Goal: Information Seeking & Learning: Learn about a topic

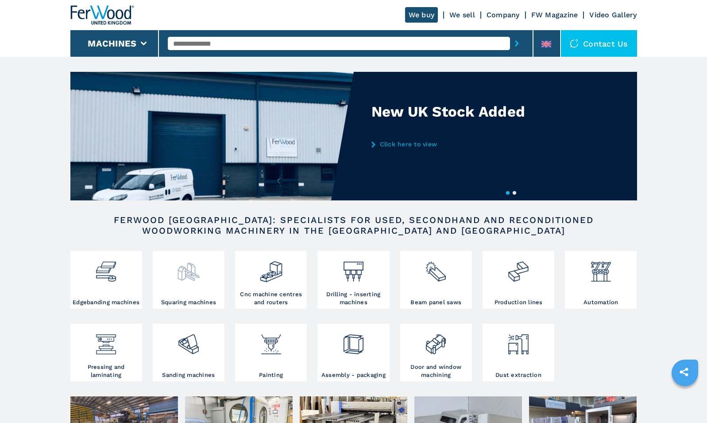
click at [186, 283] on img at bounding box center [188, 268] width 23 height 30
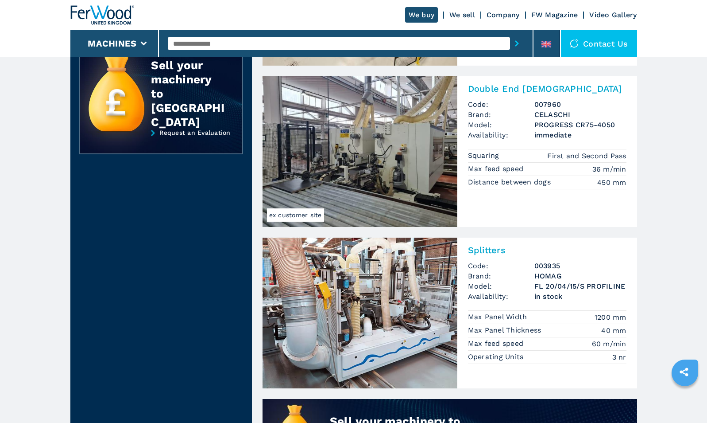
scroll to position [363, 0]
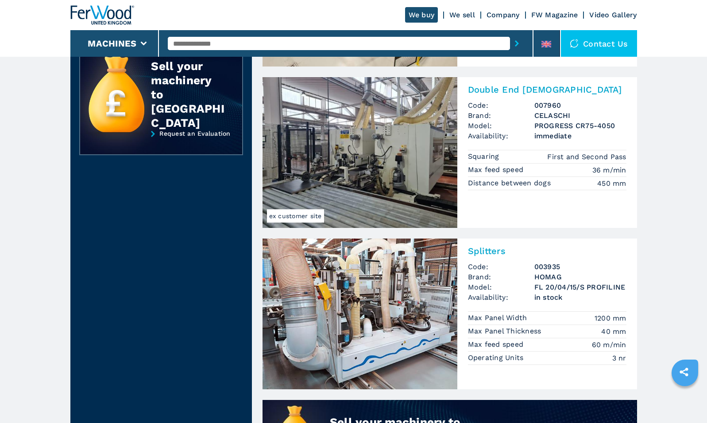
click at [362, 149] on img at bounding box center [360, 152] width 195 height 151
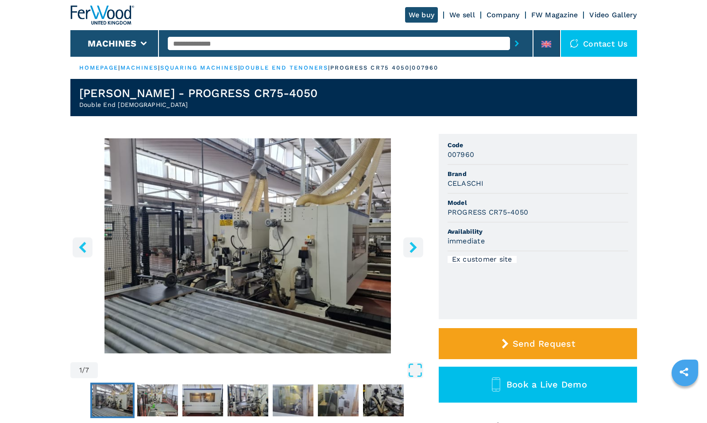
click at [119, 397] on img "Go to Slide 1" at bounding box center [112, 400] width 41 height 32
click at [167, 398] on img "Go to Slide 2" at bounding box center [157, 400] width 41 height 32
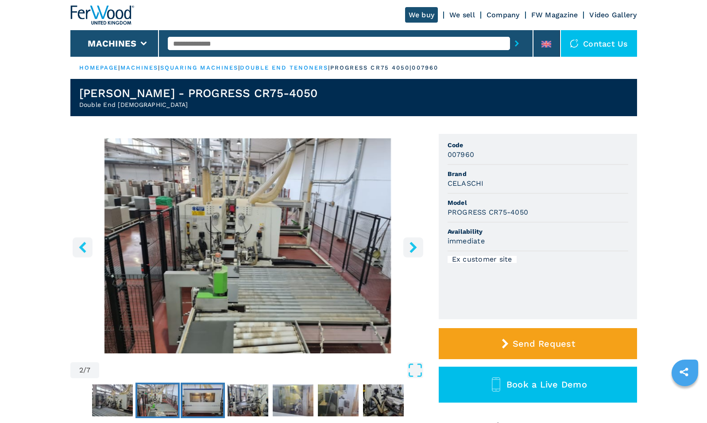
click at [192, 396] on img "Go to Slide 3" at bounding box center [202, 400] width 41 height 32
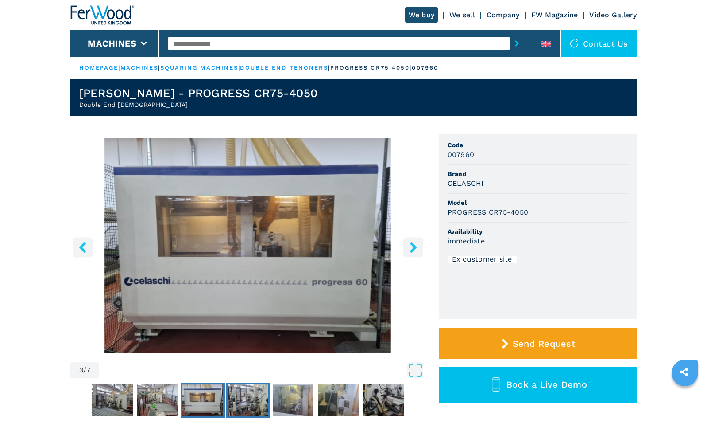
click at [240, 396] on img "Go to Slide 4" at bounding box center [248, 400] width 41 height 32
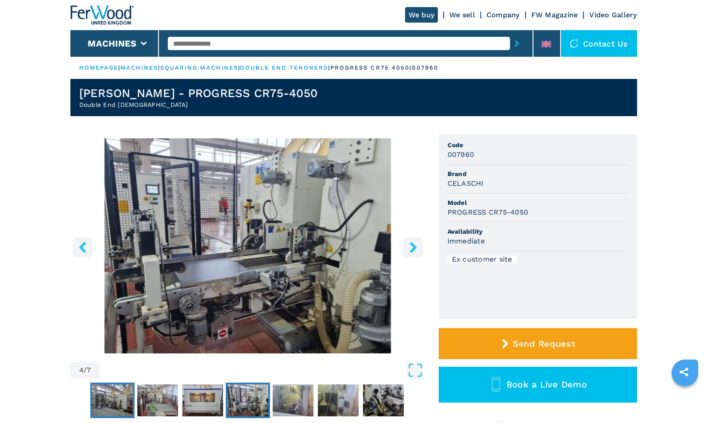
click at [125, 403] on img "Go to Slide 1" at bounding box center [112, 400] width 41 height 32
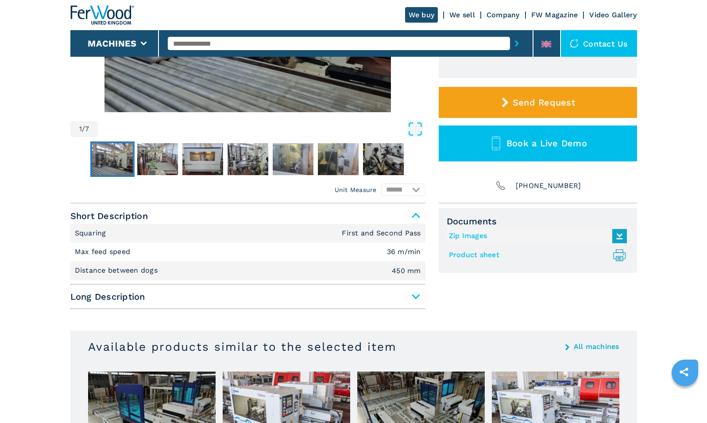
scroll to position [241, 0]
click at [276, 293] on span "Long Description" at bounding box center [247, 296] width 355 height 16
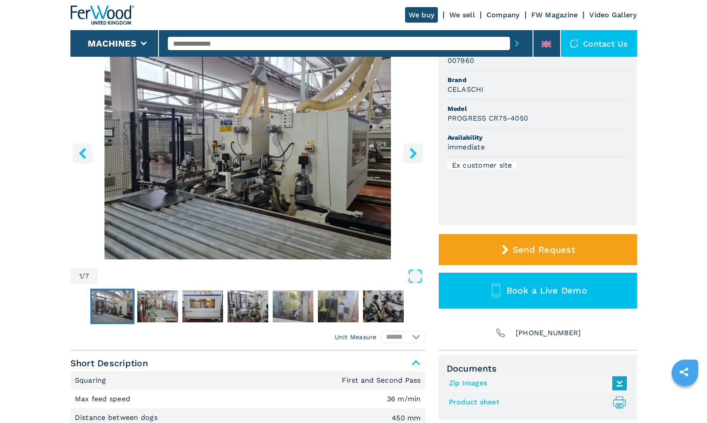
scroll to position [0, 0]
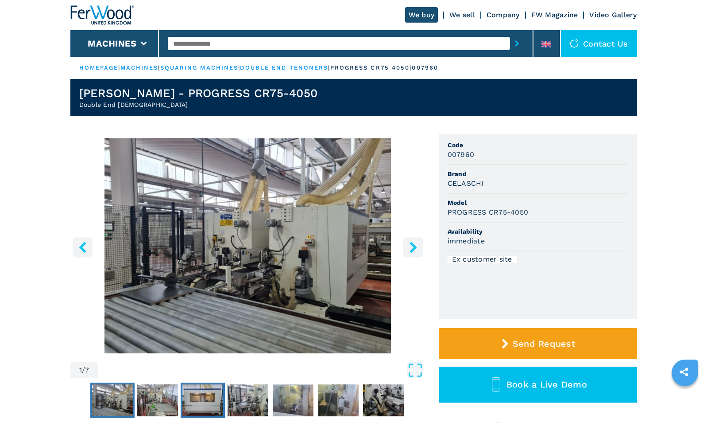
click at [213, 394] on img "Go to Slide 3" at bounding box center [202, 400] width 41 height 32
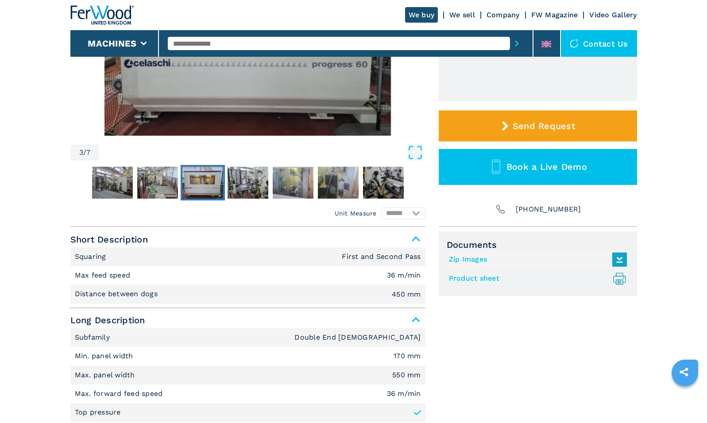
scroll to position [219, 0]
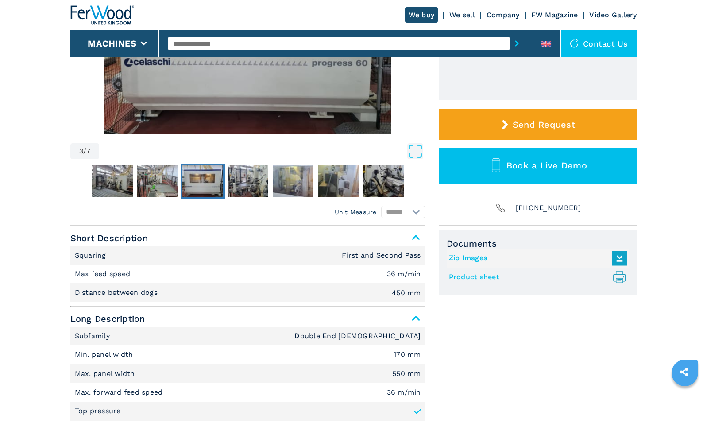
click at [415, 234] on span "Short Description" at bounding box center [247, 238] width 355 height 16
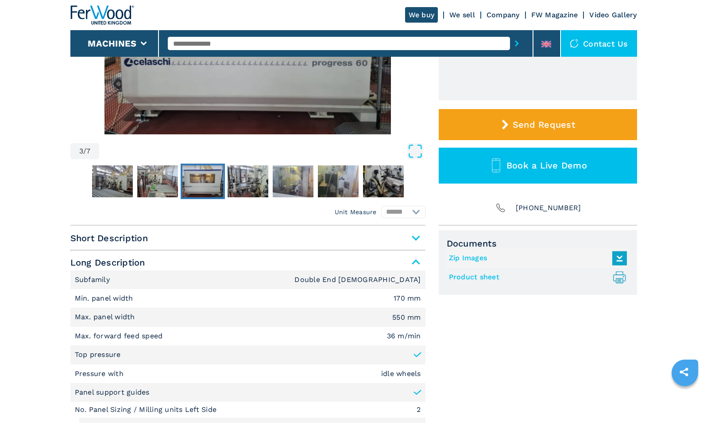
click at [415, 234] on span "Short Description" at bounding box center [247, 238] width 355 height 16
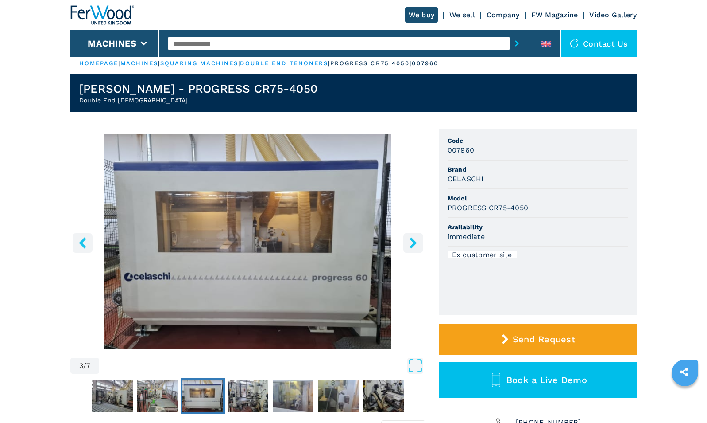
scroll to position [0, 0]
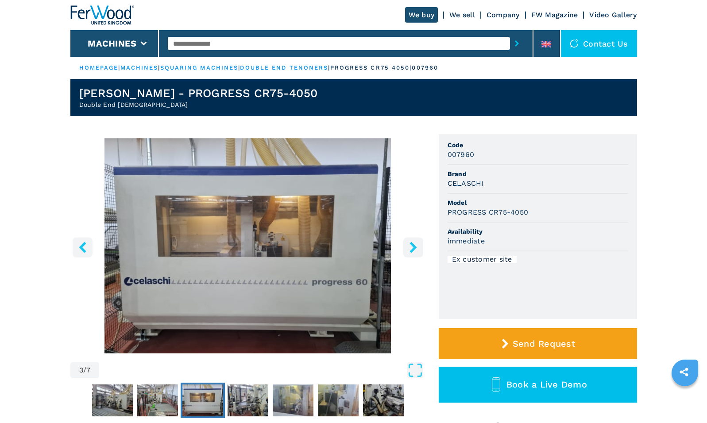
click at [415, 248] on icon "right-button" at bounding box center [413, 246] width 7 height 11
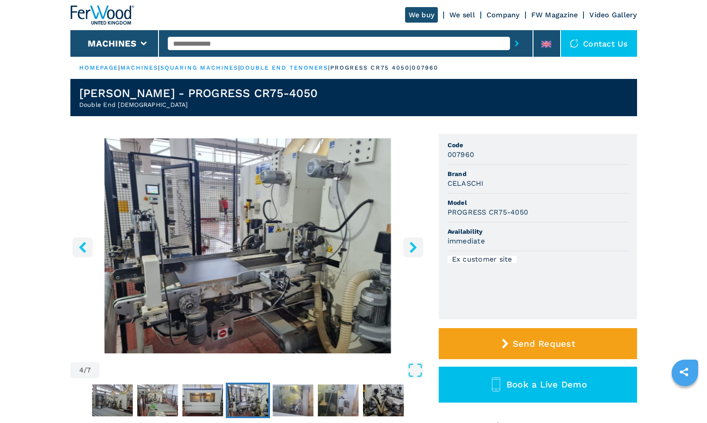
click at [415, 248] on icon "right-button" at bounding box center [413, 246] width 7 height 11
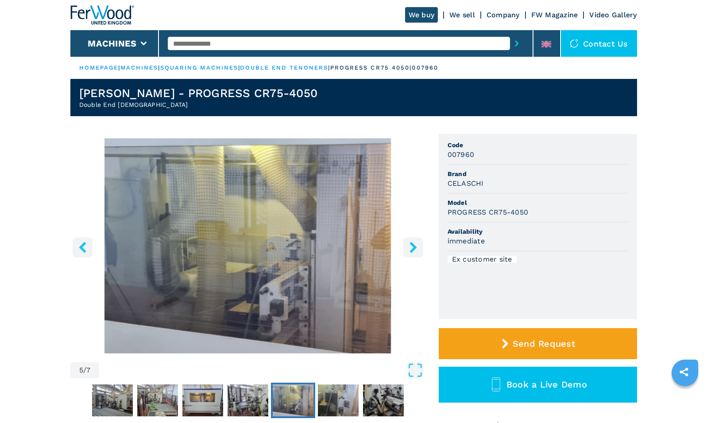
click at [415, 248] on icon "right-button" at bounding box center [413, 246] width 7 height 11
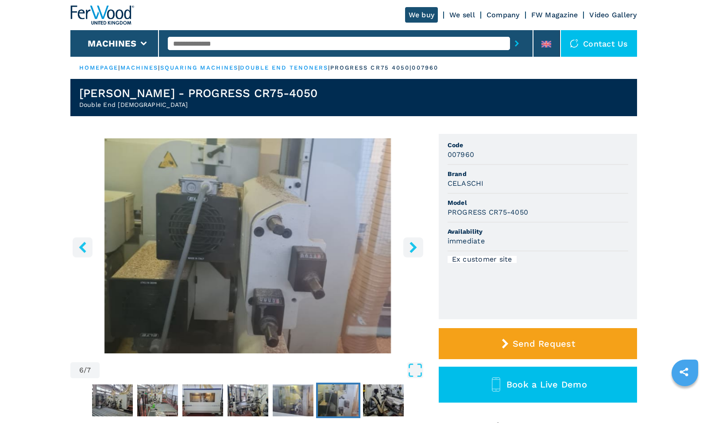
click at [415, 248] on icon "right-button" at bounding box center [413, 246] width 7 height 11
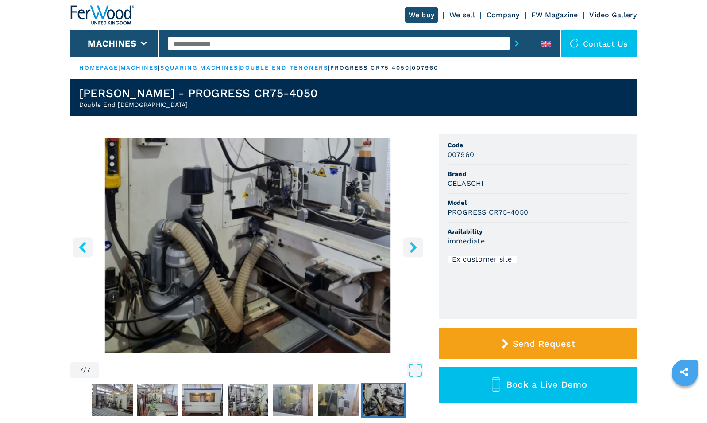
click at [415, 248] on icon "right-button" at bounding box center [413, 246] width 7 height 11
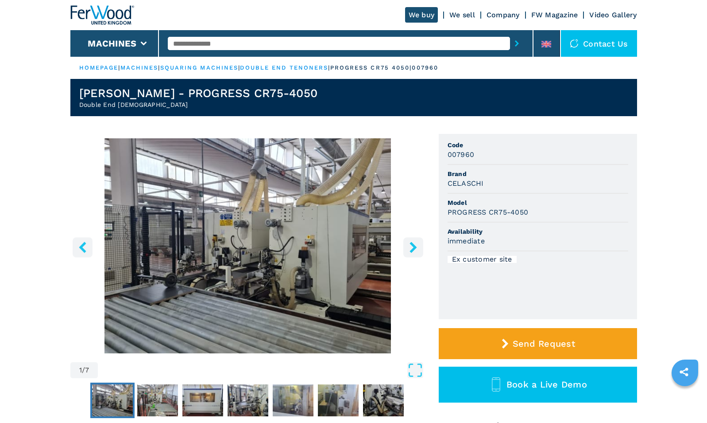
click at [415, 248] on icon "right-button" at bounding box center [413, 246] width 7 height 11
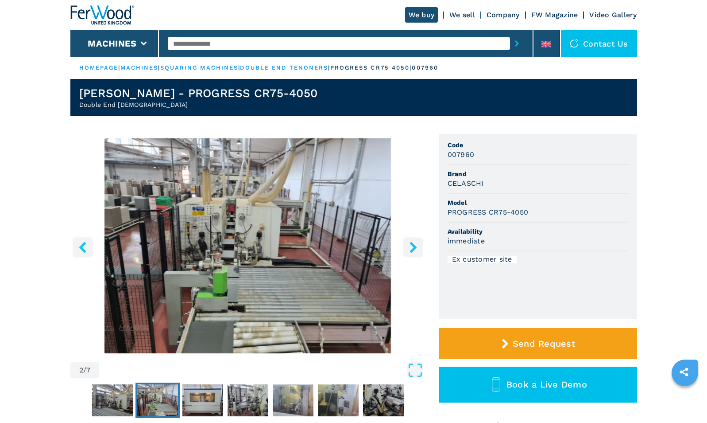
click at [415, 248] on icon "right-button" at bounding box center [413, 246] width 7 height 11
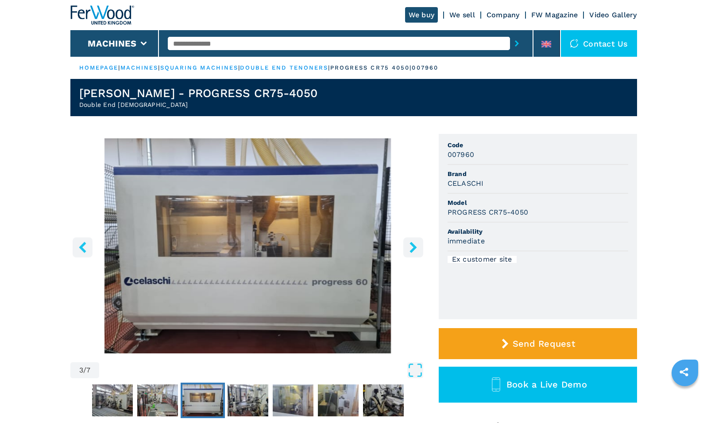
click at [415, 248] on icon "right-button" at bounding box center [413, 246] width 7 height 11
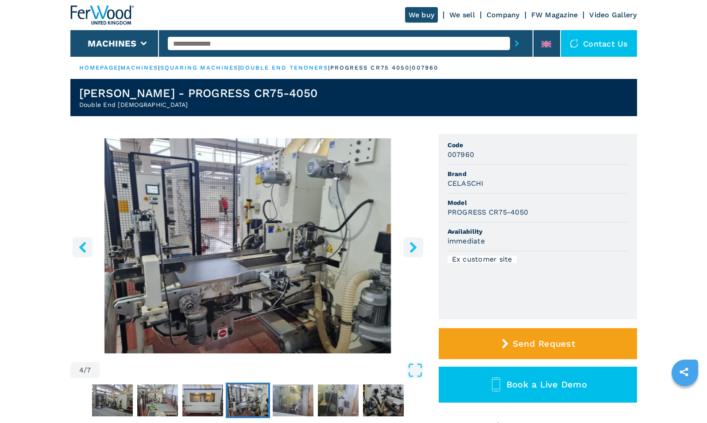
click at [415, 248] on icon "right-button" at bounding box center [413, 246] width 7 height 11
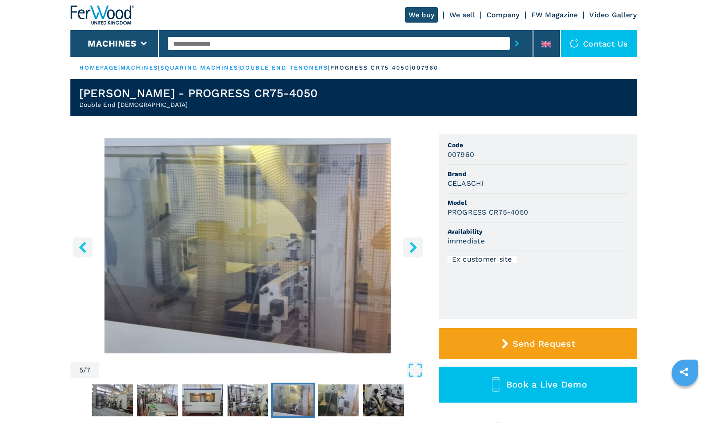
click at [415, 248] on icon "right-button" at bounding box center [413, 246] width 7 height 11
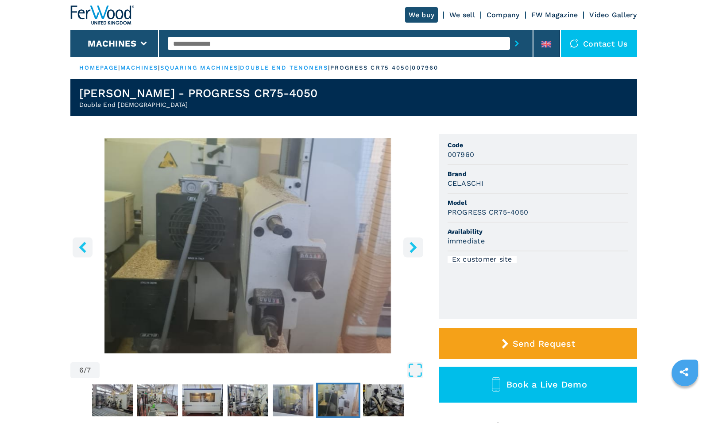
click at [415, 248] on icon "right-button" at bounding box center [413, 246] width 7 height 11
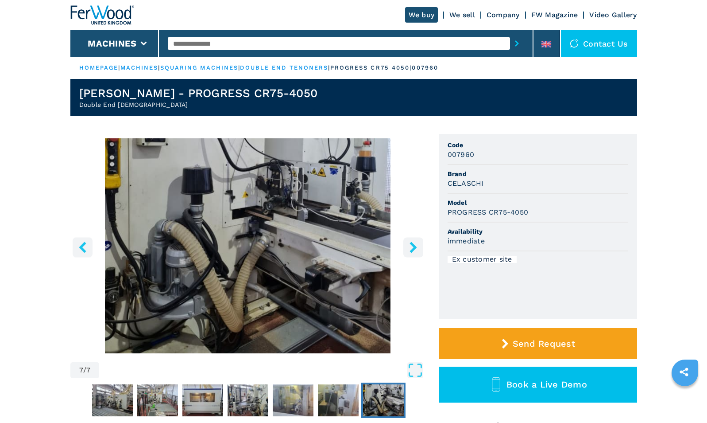
click at [415, 248] on icon "right-button" at bounding box center [413, 246] width 7 height 11
